Goal: Navigation & Orientation: Find specific page/section

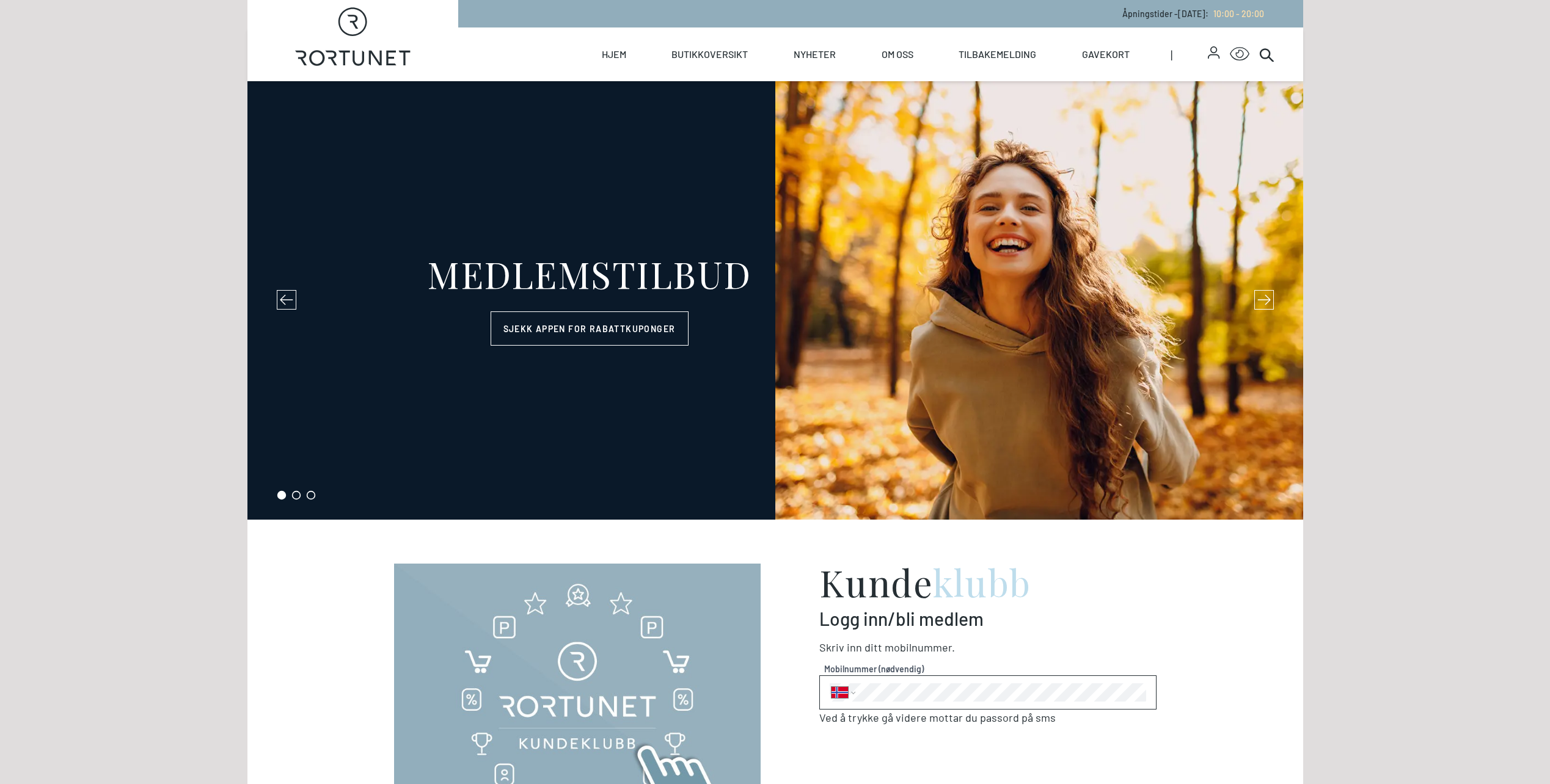
select select "NO"
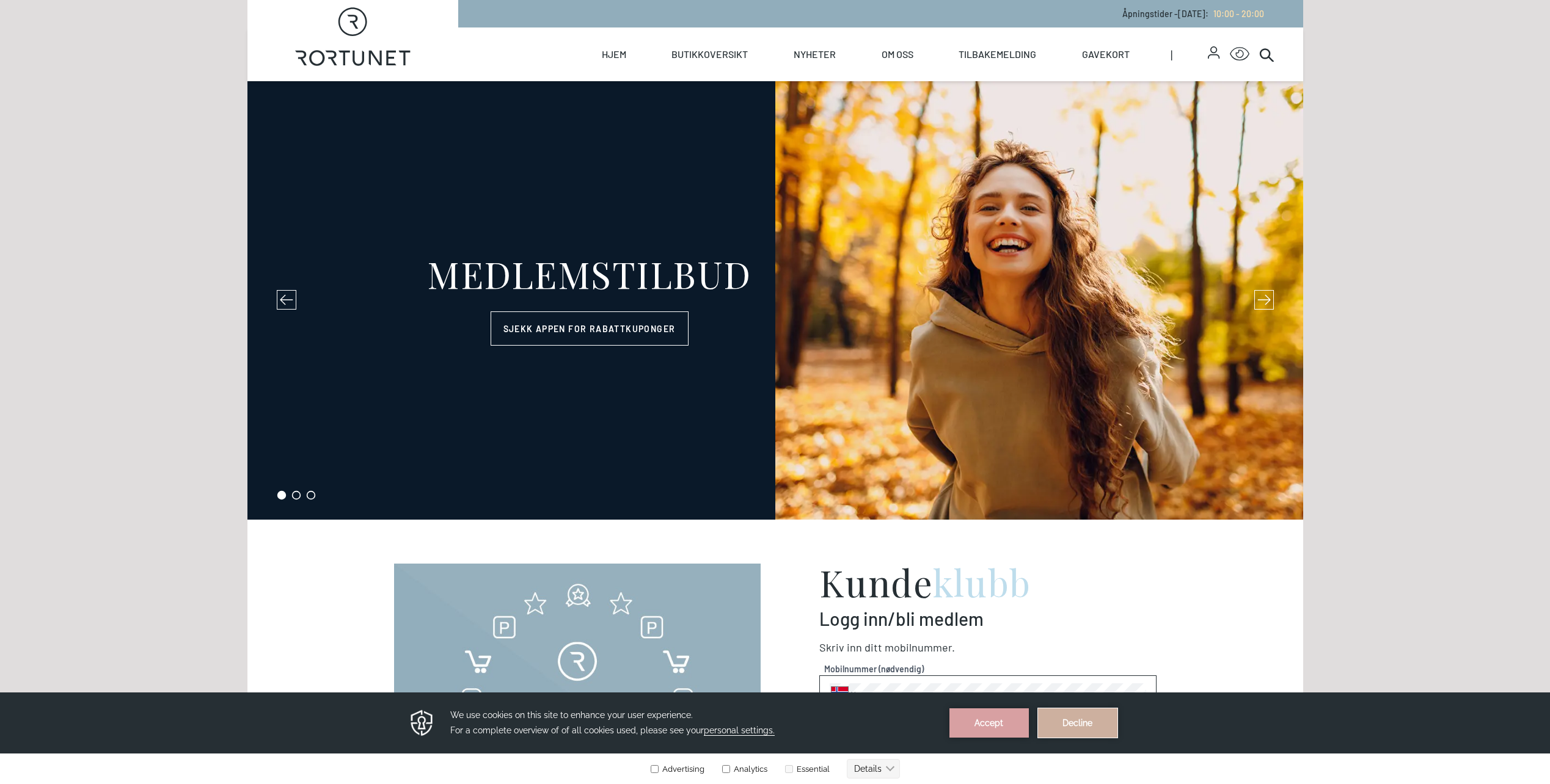
click at [1083, 727] on button "Decline" at bounding box center [1077, 723] width 80 height 30
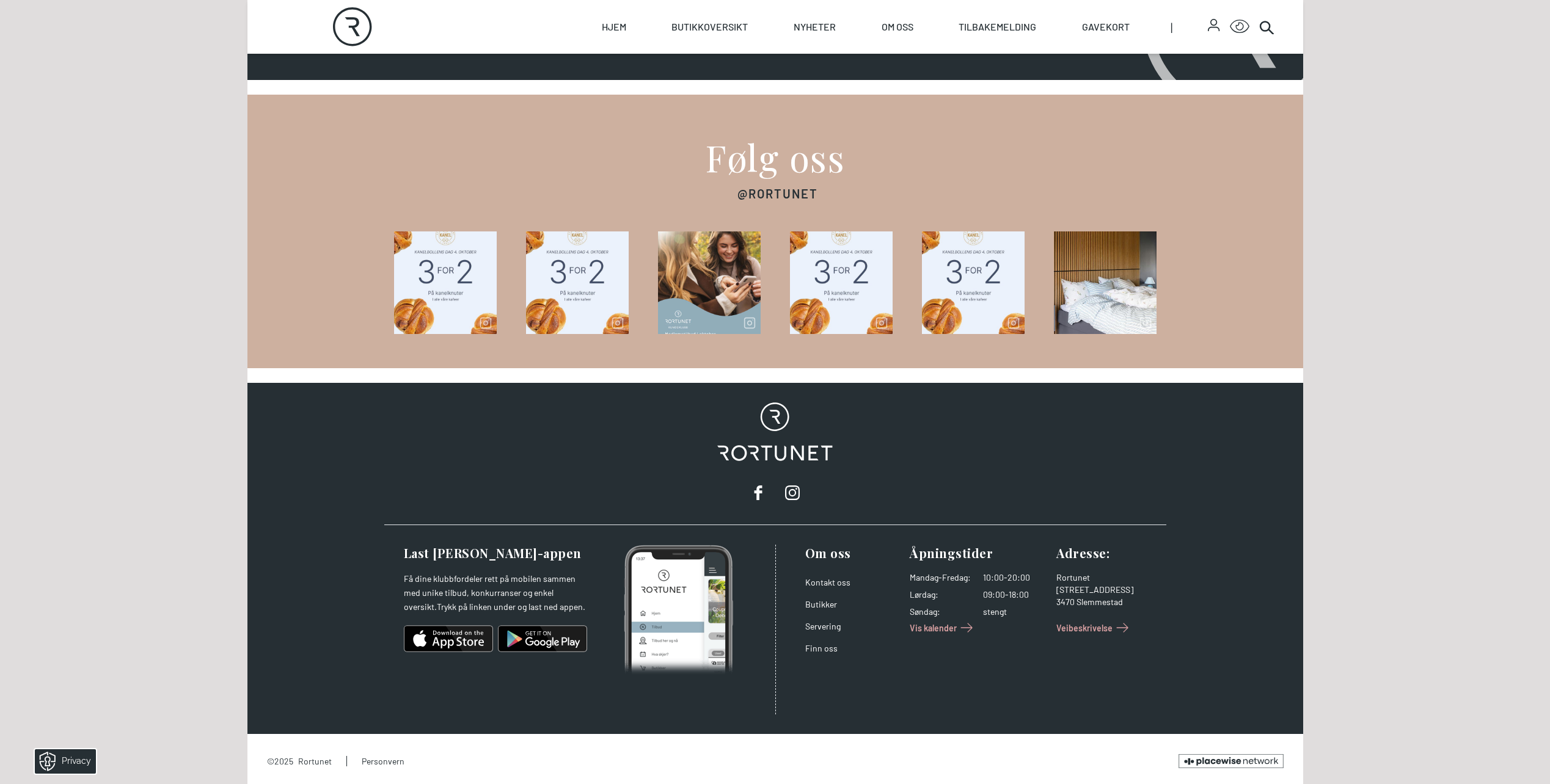
scroll to position [1769, 0]
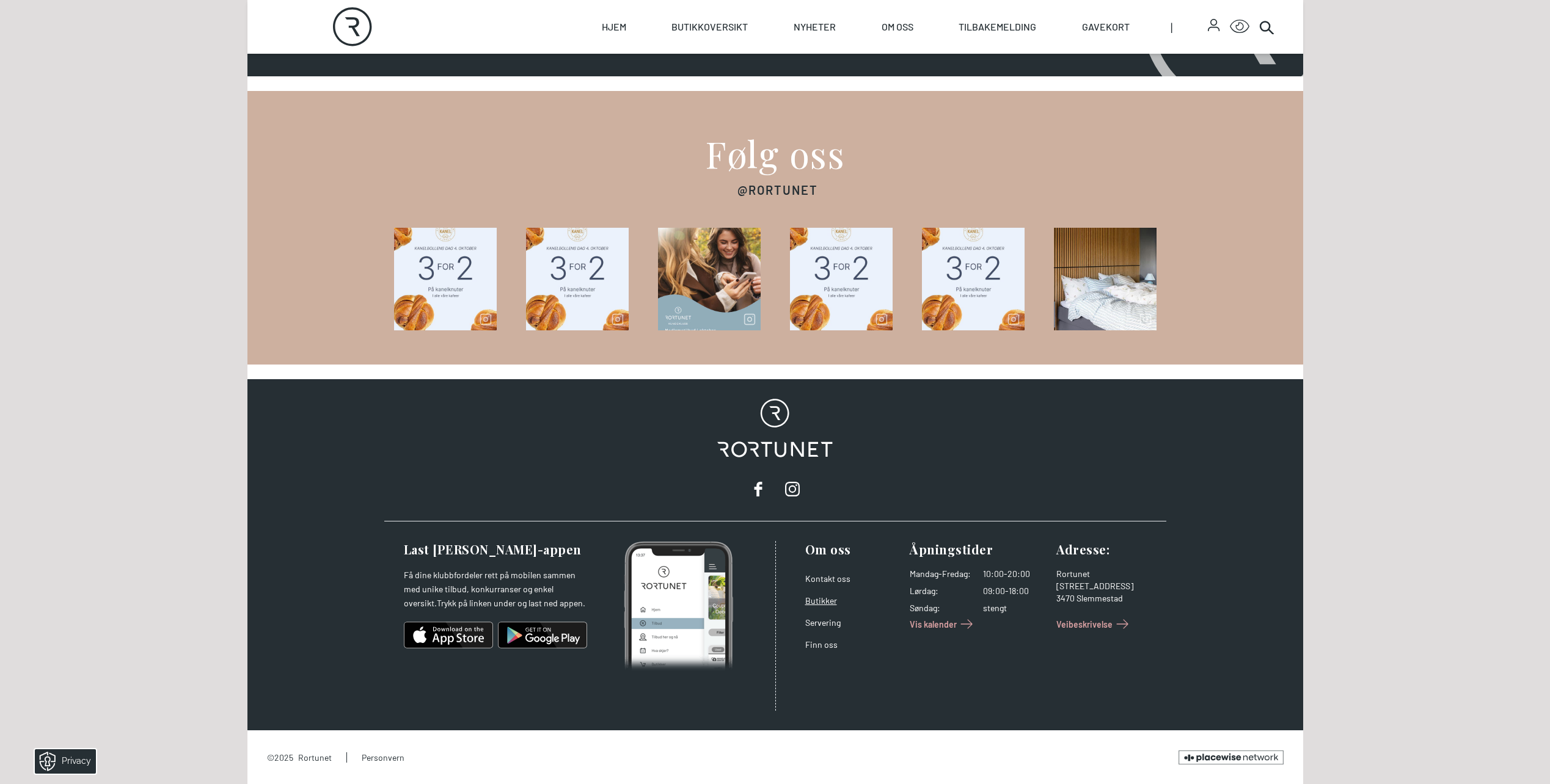
click at [818, 600] on link "Butikker" at bounding box center [821, 600] width 32 height 11
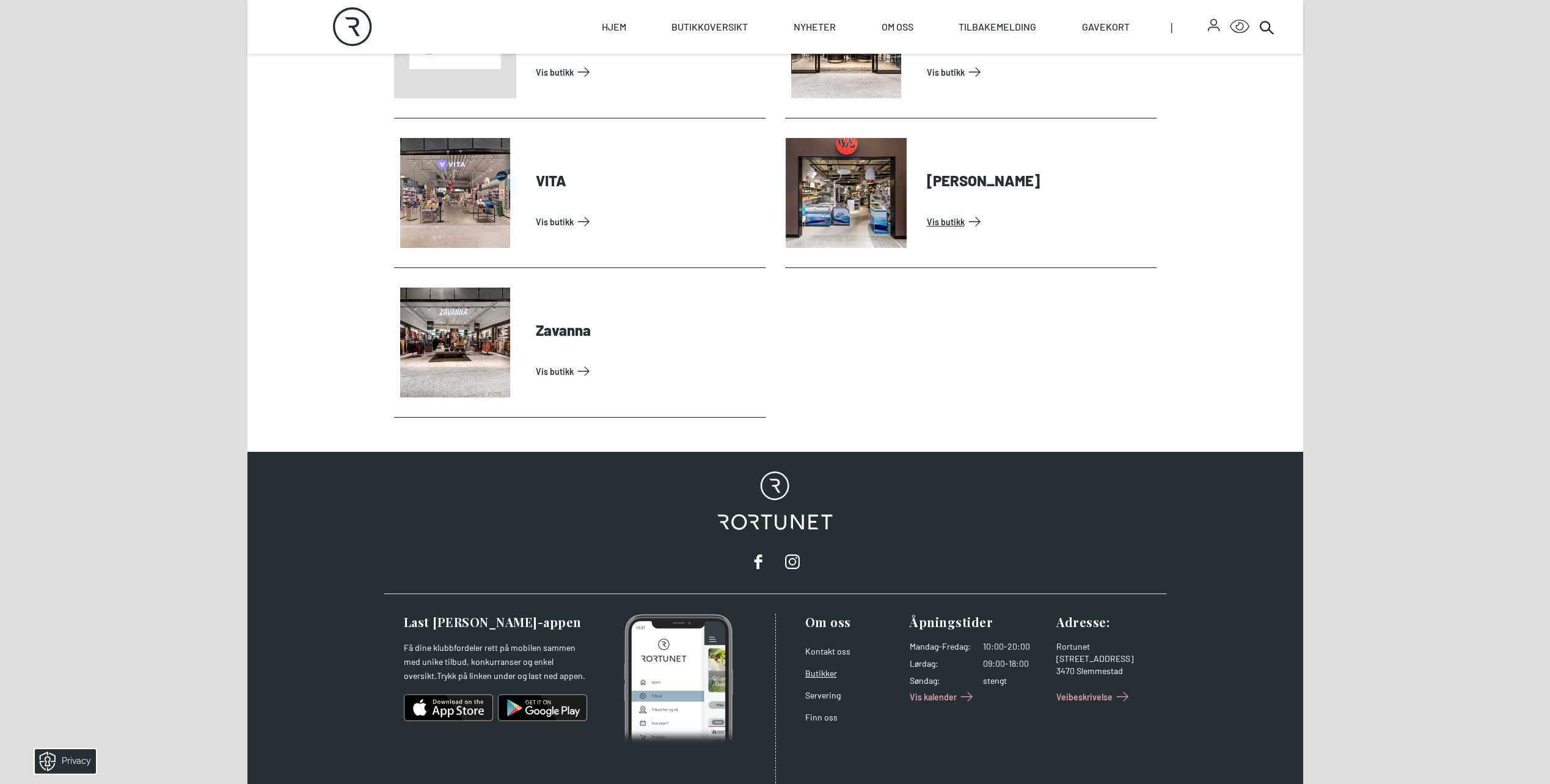
scroll to position [3884, 0]
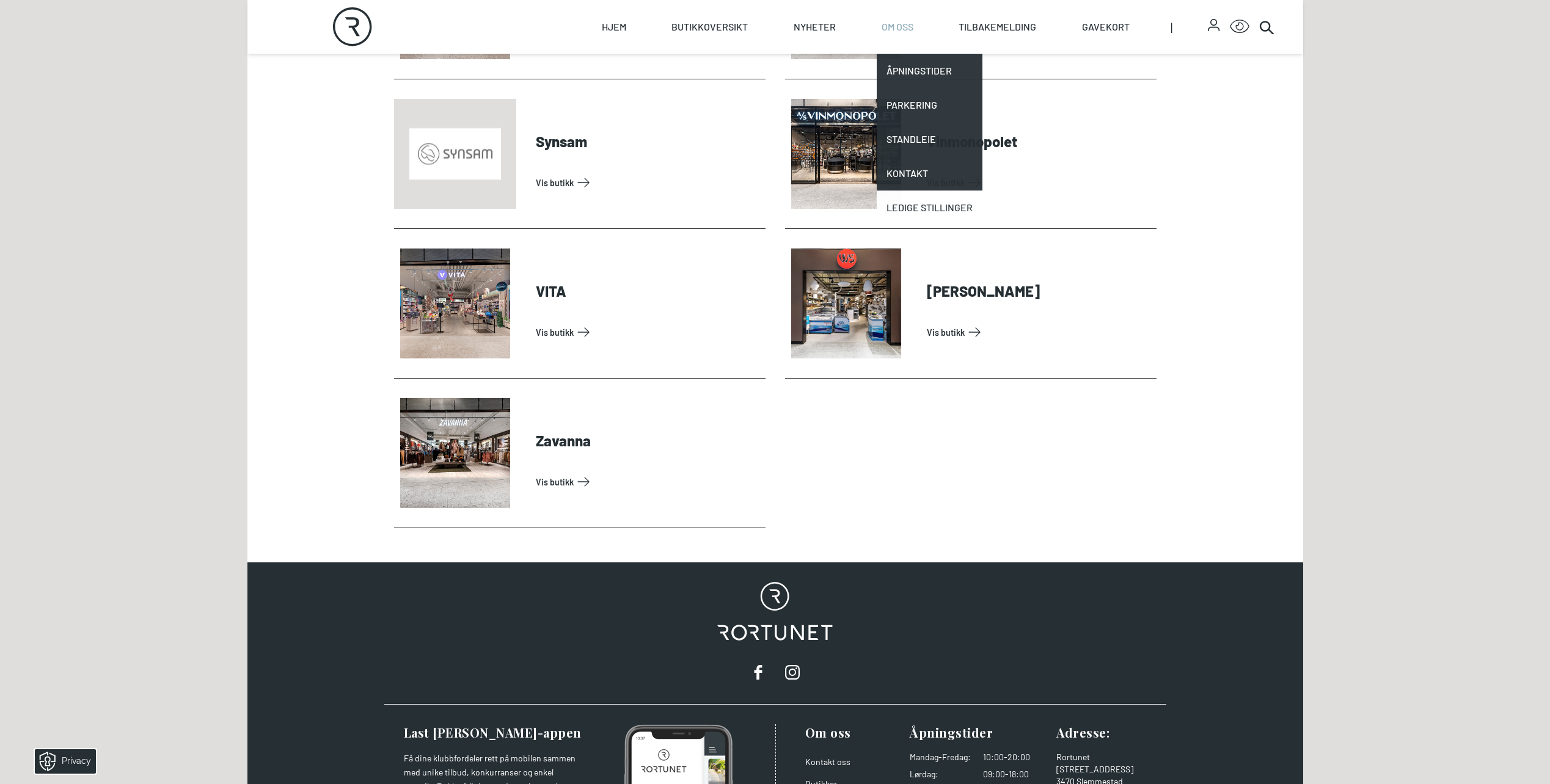
click at [925, 202] on link "Ledige stillinger" at bounding box center [929, 208] width 106 height 35
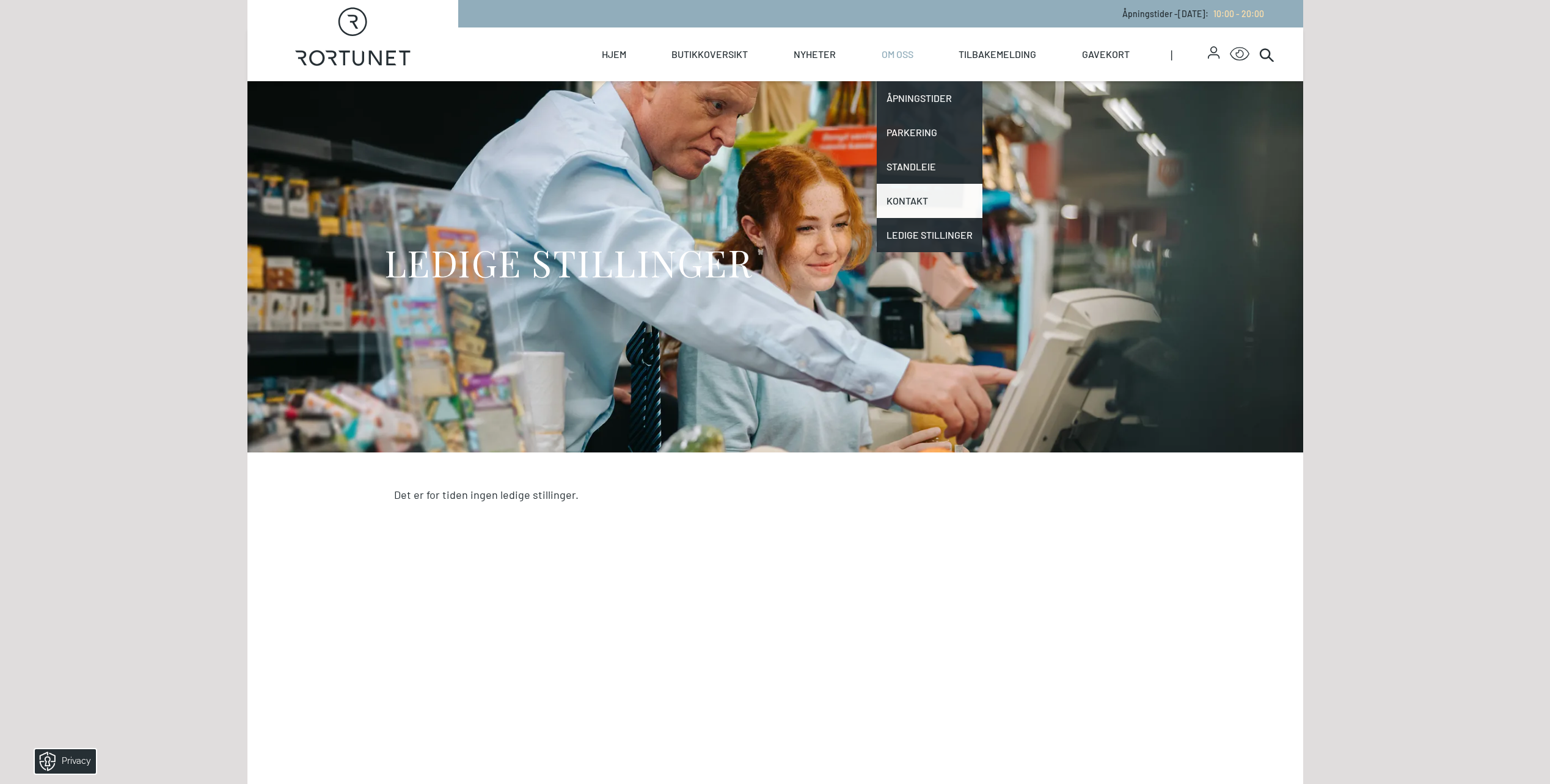
click at [914, 203] on link "Kontakt" at bounding box center [929, 201] width 106 height 35
